Goal: Book appointment/travel/reservation

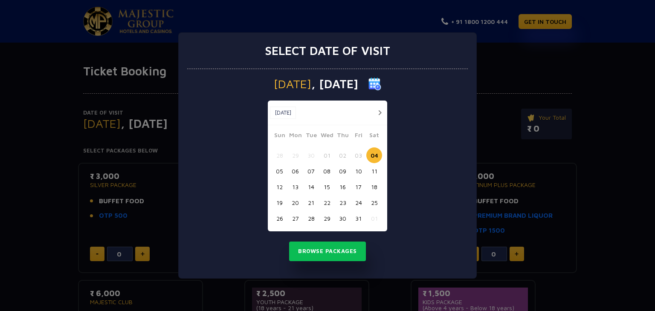
click at [375, 189] on button "18" at bounding box center [375, 187] width 16 height 16
click at [336, 250] on button "Browse Packages" at bounding box center [327, 252] width 77 height 20
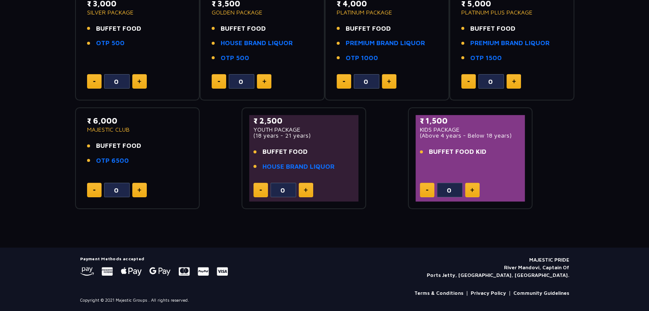
scroll to position [44, 0]
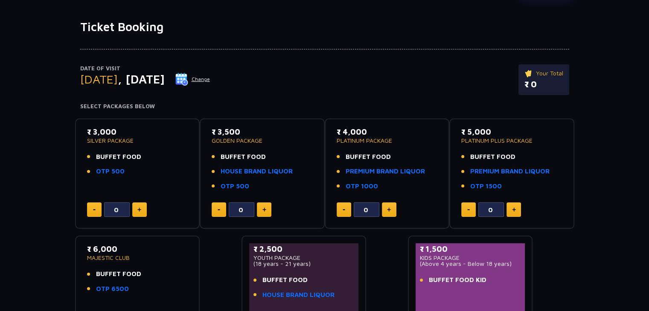
click at [148, 122] on div "₹ 3,000 SILVER PACKAGE BUFFET FOOD OTP 500 0" at bounding box center [137, 174] width 125 height 111
click at [136, 212] on button at bounding box center [139, 210] width 15 height 15
type input "3"
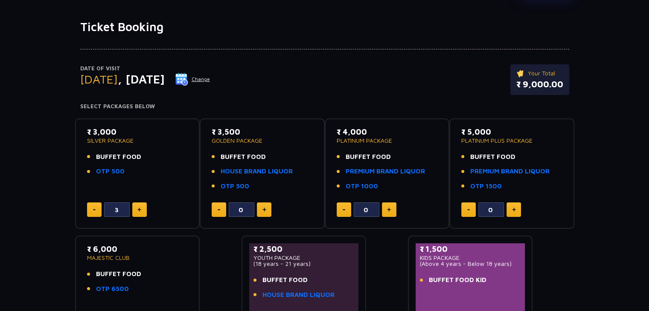
click at [210, 81] on button "Change" at bounding box center [192, 80] width 35 height 14
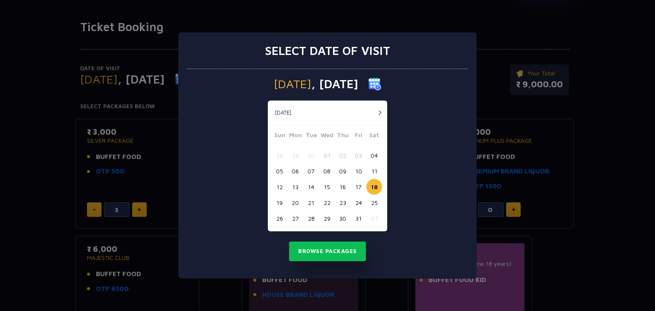
click at [353, 190] on button "17" at bounding box center [359, 187] width 16 height 16
click at [341, 254] on button "Browse Packages" at bounding box center [327, 252] width 77 height 20
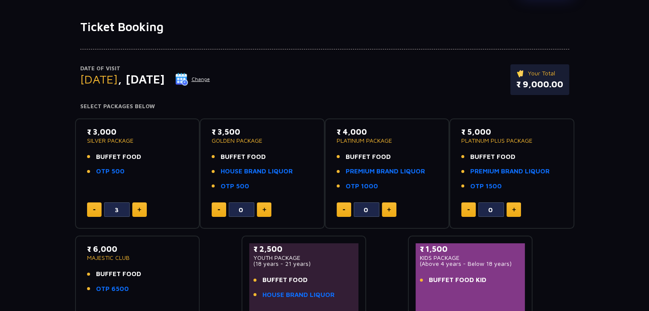
click at [210, 79] on button "Change" at bounding box center [192, 80] width 35 height 14
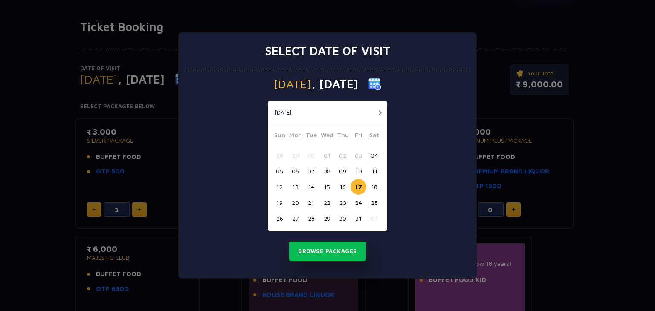
click at [341, 190] on button "16" at bounding box center [343, 187] width 16 height 16
click at [348, 245] on button "Browse Packages" at bounding box center [327, 252] width 77 height 20
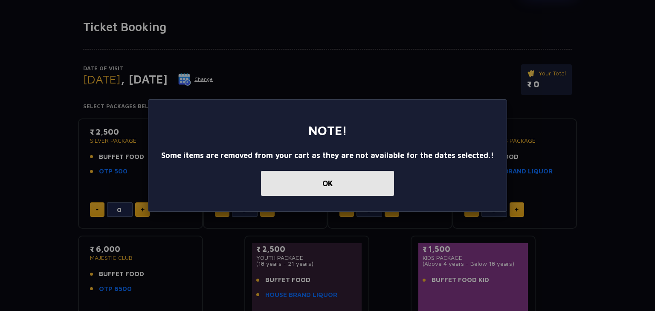
click at [310, 185] on button "OK" at bounding box center [327, 183] width 133 height 25
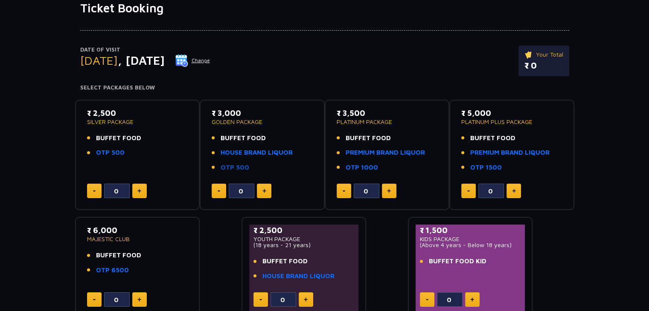
scroll to position [63, 0]
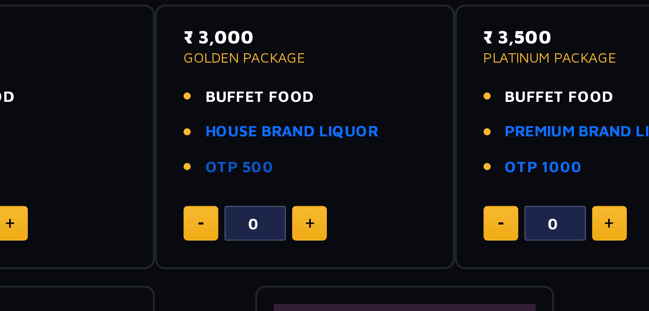
click at [245, 168] on link "OTP 500" at bounding box center [235, 168] width 29 height 10
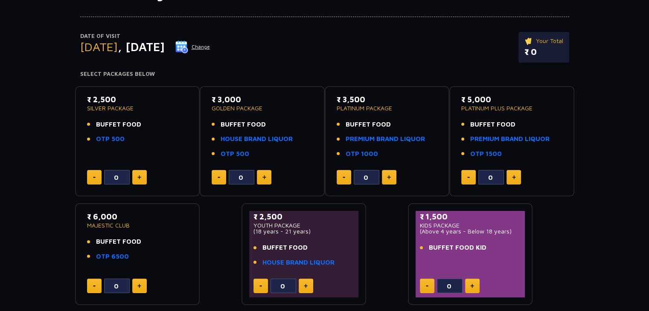
scroll to position [79, 0]
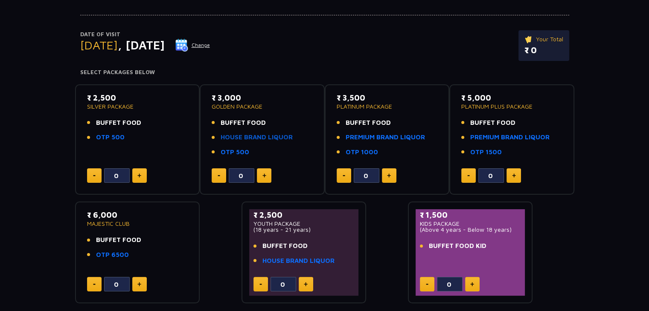
click at [263, 137] on link "HOUSE BRAND LIQUOR" at bounding box center [257, 138] width 72 height 10
click at [388, 175] on img at bounding box center [389, 176] width 4 height 4
type input "1"
click at [267, 177] on button at bounding box center [264, 176] width 15 height 15
type input "1"
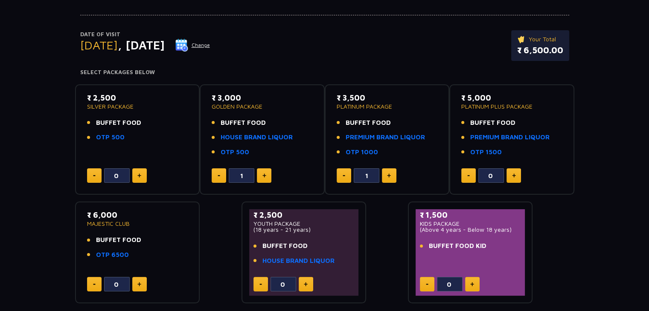
click at [141, 172] on button at bounding box center [139, 176] width 15 height 15
type input "1"
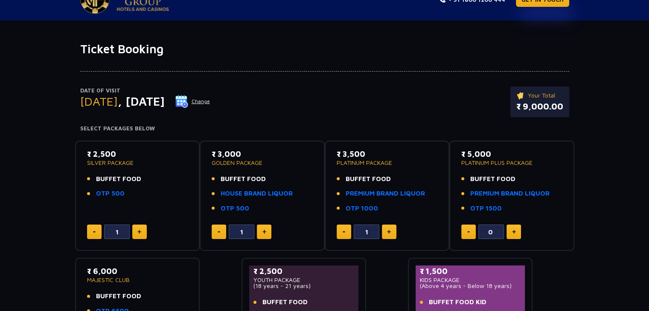
scroll to position [0, 0]
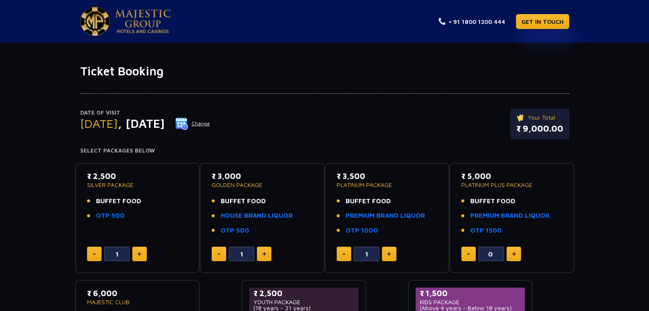
click at [342, 257] on button at bounding box center [344, 254] width 15 height 15
type input "0"
click at [265, 253] on img at bounding box center [264, 254] width 4 height 4
type input "2"
click at [238, 232] on link "OTP 500" at bounding box center [235, 231] width 29 height 10
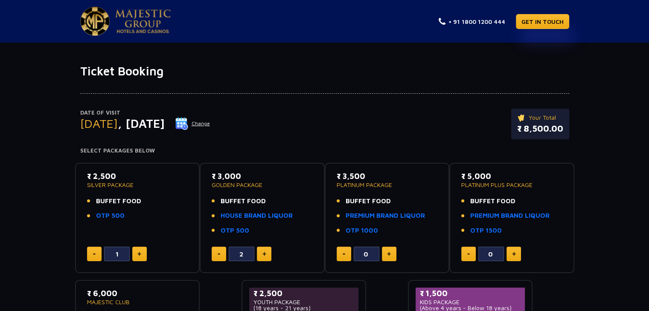
click at [32, 89] on div "Date of Visit [DATE] Change Your Total ₹ 8,500.00 Select Packages Below ₹ 2,500…" at bounding box center [324, 231] width 649 height 304
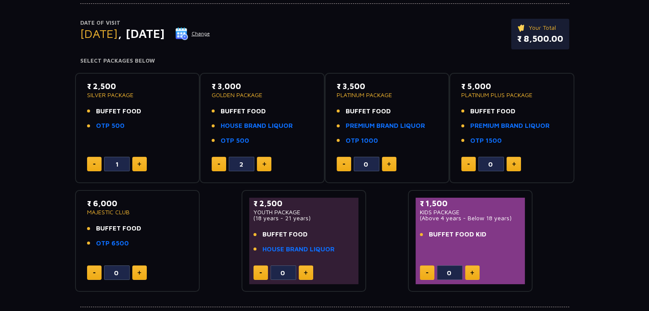
scroll to position [148, 0]
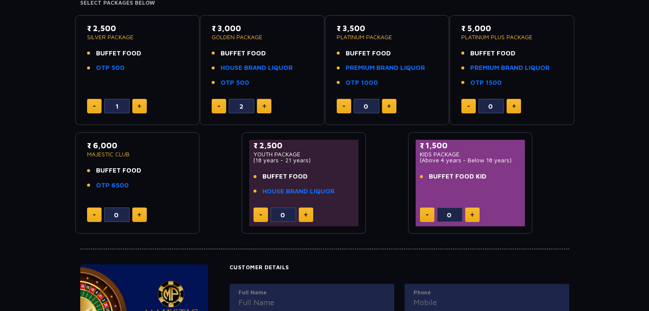
click at [0, 119] on div "Date of Visit [DATE] Change Your Total ₹ 8,500.00 Select Packages Below ₹ 2,500…" at bounding box center [324, 82] width 649 height 304
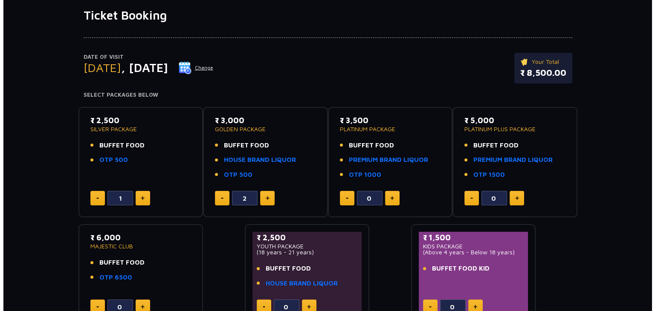
scroll to position [53, 0]
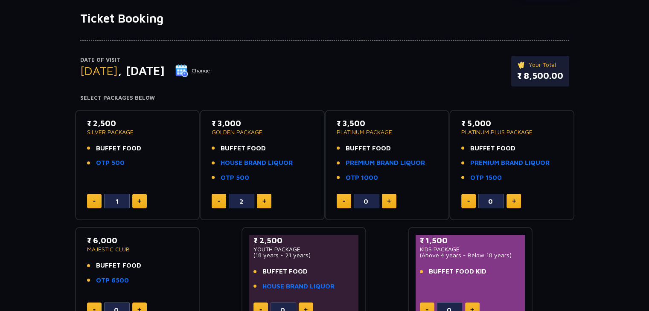
click at [0, 122] on div "Date of Visit [DATE] Change Your Total ₹ 8,500.00 Select Packages Below ₹ 2,500…" at bounding box center [324, 178] width 649 height 304
click at [188, 70] on img at bounding box center [181, 70] width 13 height 13
